Goal: Information Seeking & Learning: Check status

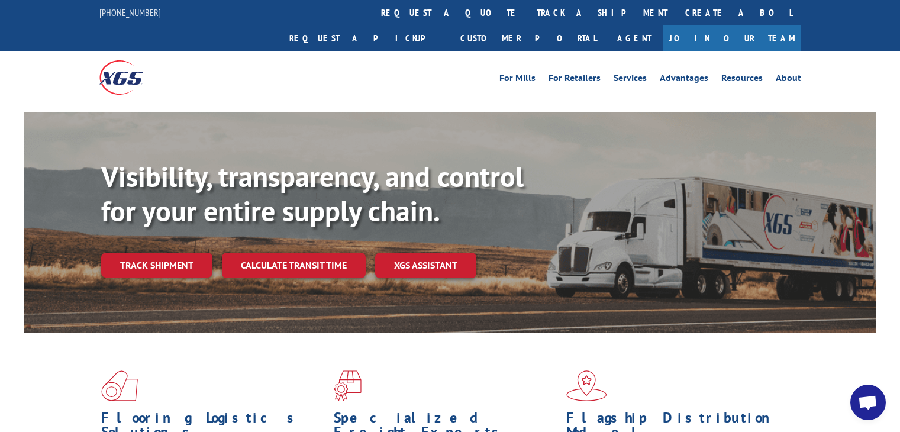
drag, startPoint x: 0, startPoint y: 0, endPoint x: 408, endPoint y: 19, distance: 408.0
click at [528, 20] on link "track a shipment" at bounding box center [602, 12] width 148 height 25
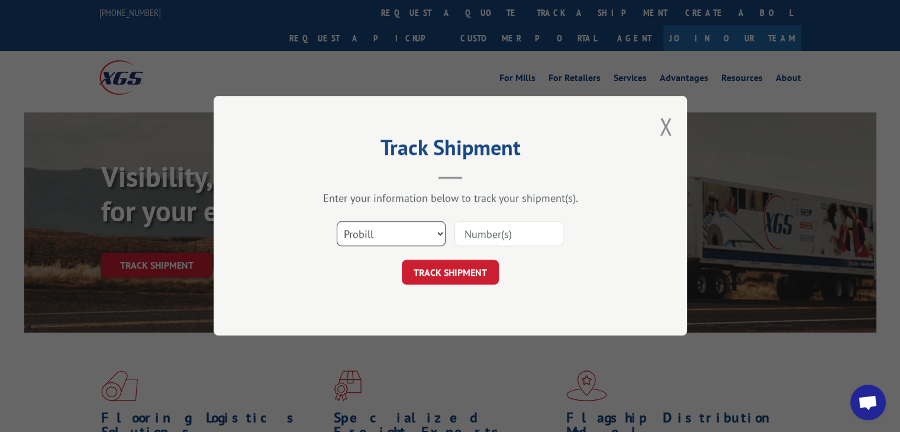
click at [392, 238] on select "Select category... Probill BOL PO" at bounding box center [391, 234] width 109 height 25
select select "po"
click at [337, 222] on select "Select category... Probill BOL PO" at bounding box center [391, 234] width 109 height 25
click at [489, 238] on input at bounding box center [508, 234] width 109 height 25
paste input "50539610"
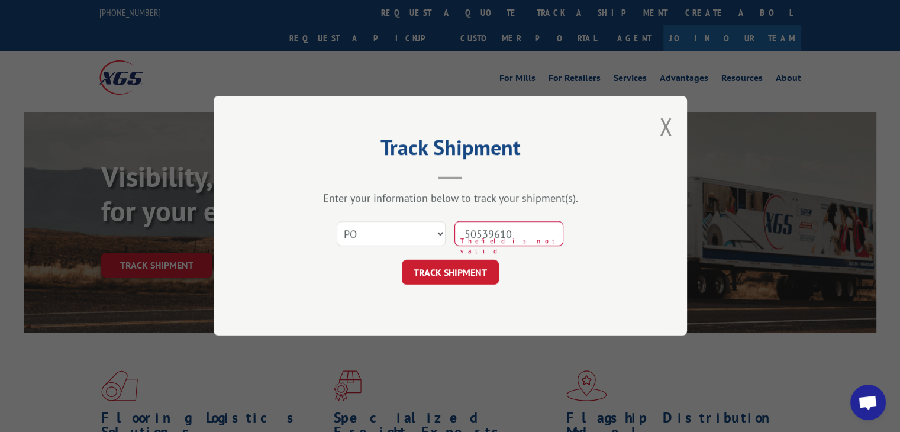
click at [486, 234] on input "50539610" at bounding box center [508, 234] width 109 height 25
type input "50539610"
click at [482, 266] on button "TRACK SHIPMENT" at bounding box center [450, 272] width 97 height 25
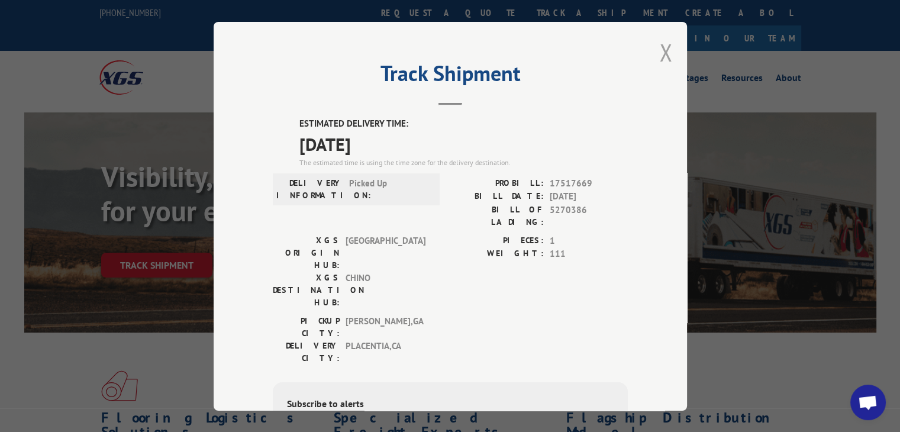
click at [661, 50] on button "Close modal" at bounding box center [665, 52] width 13 height 31
